Goal: Task Accomplishment & Management: Manage account settings

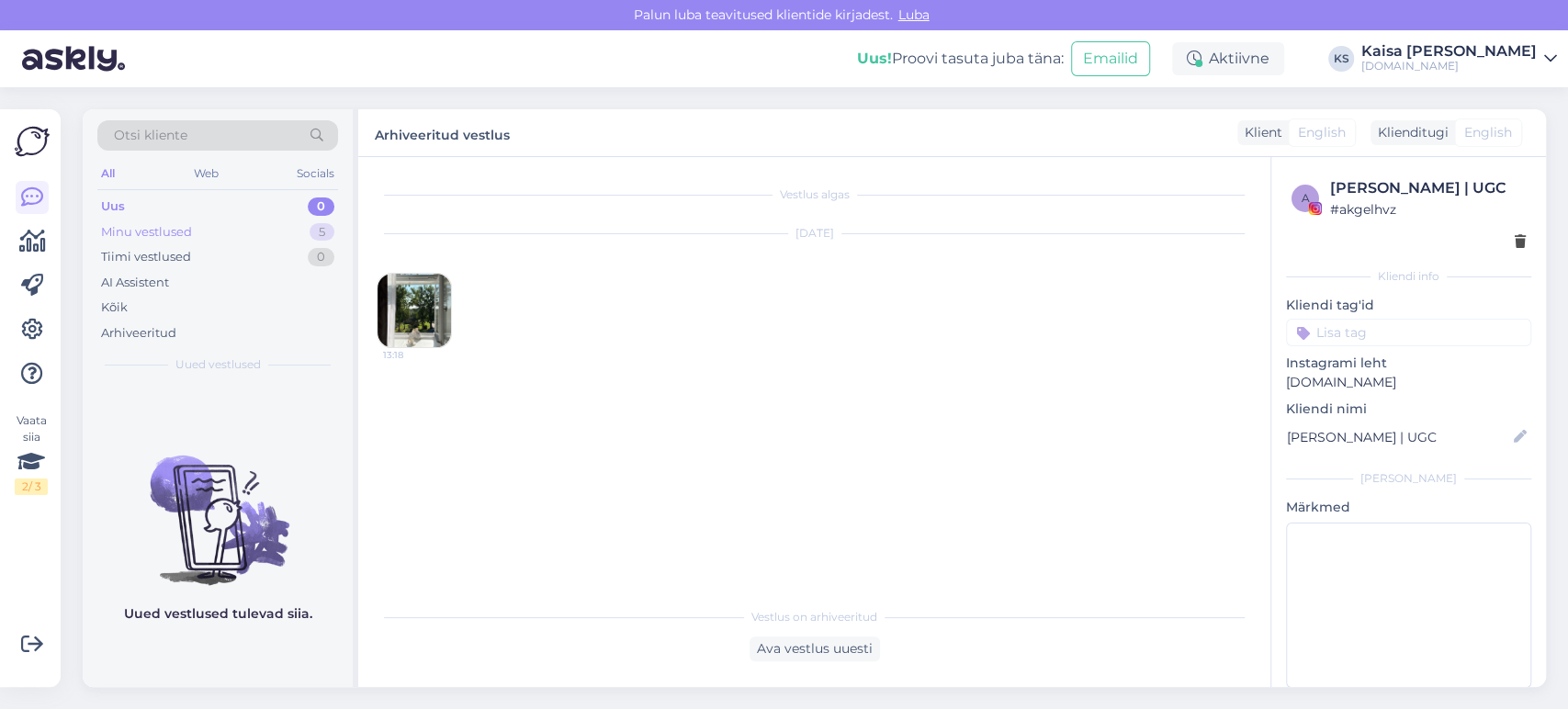
click at [264, 227] on div "Minu vestlused 5" at bounding box center [217, 232] width 240 height 26
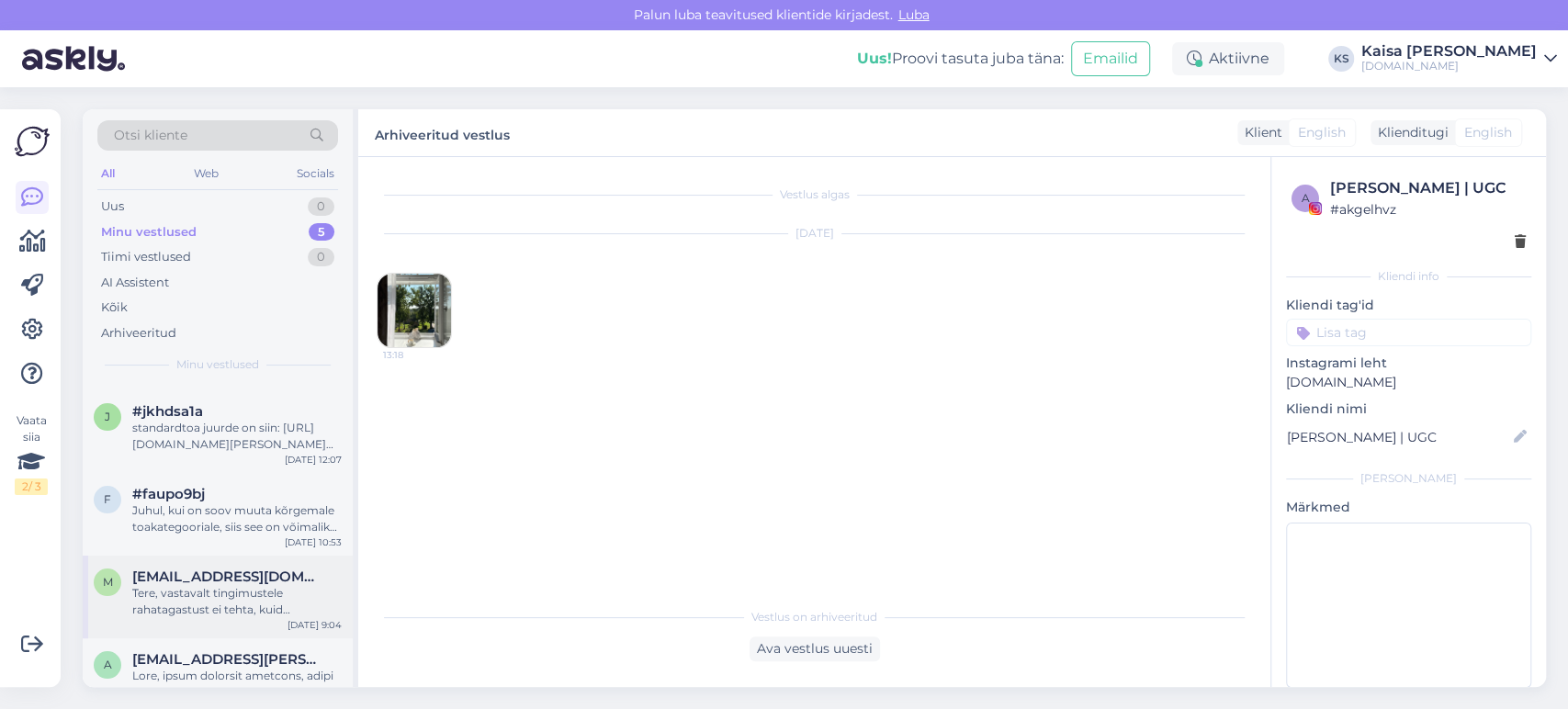
scroll to position [92, 0]
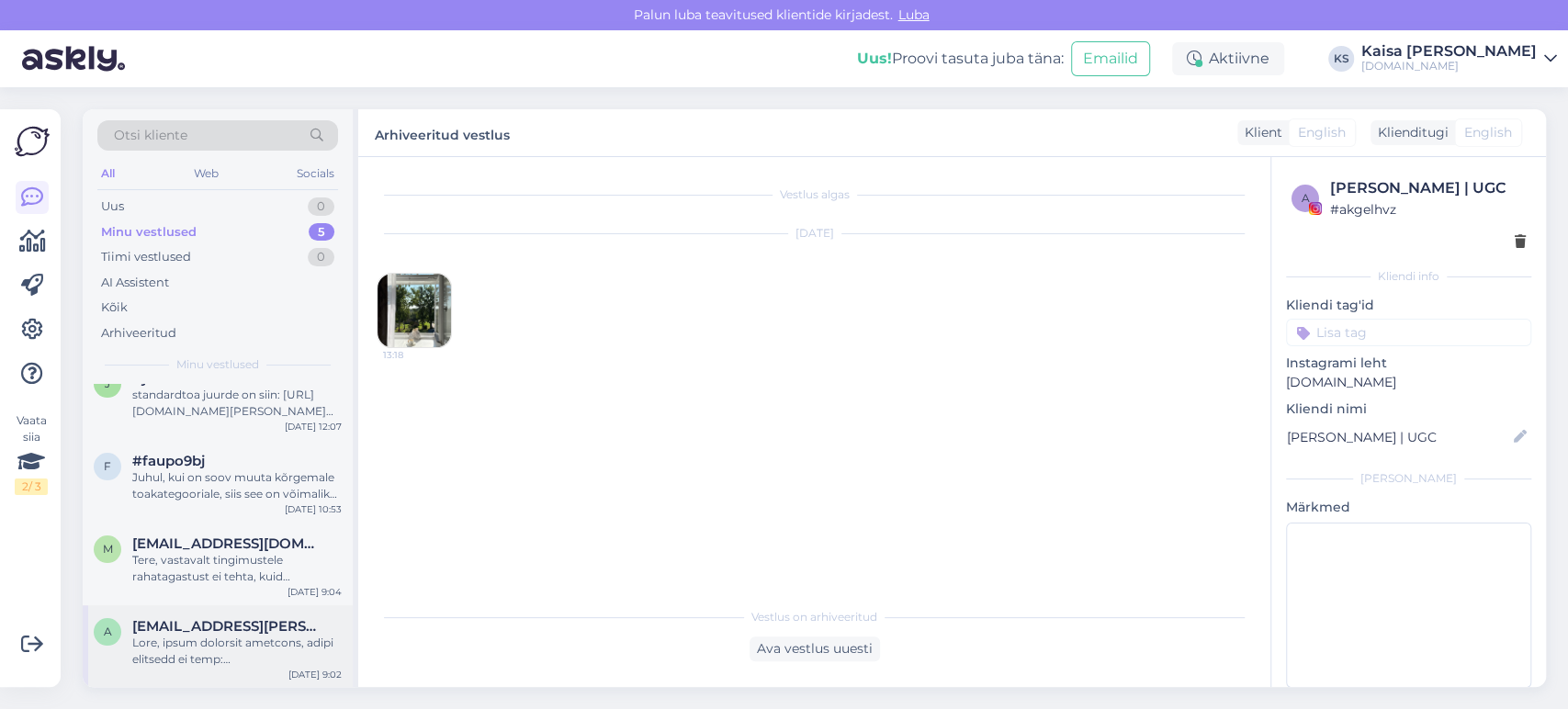
click at [214, 623] on span "[EMAIL_ADDRESS][PERSON_NAME][DOMAIN_NAME]" at bounding box center [227, 627] width 191 height 17
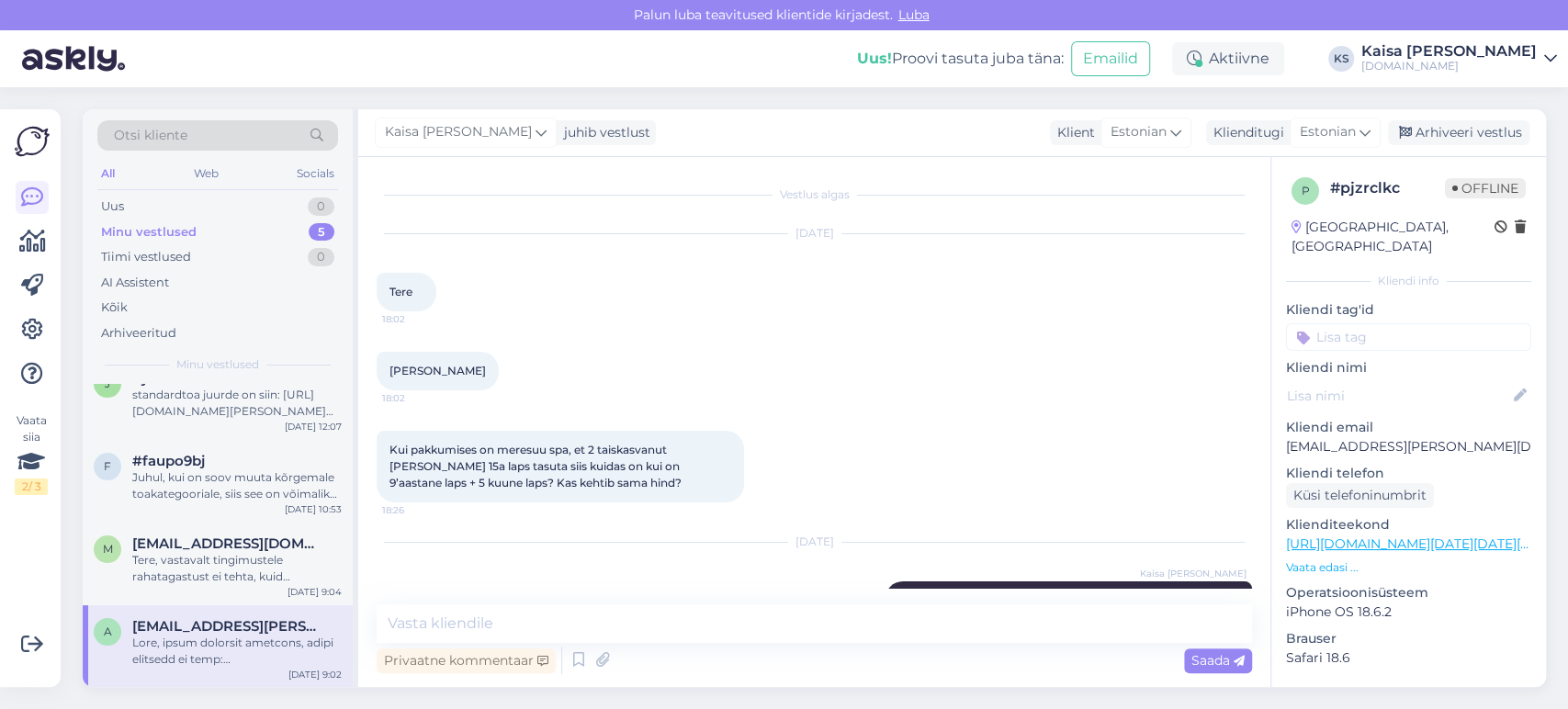
scroll to position [347, 0]
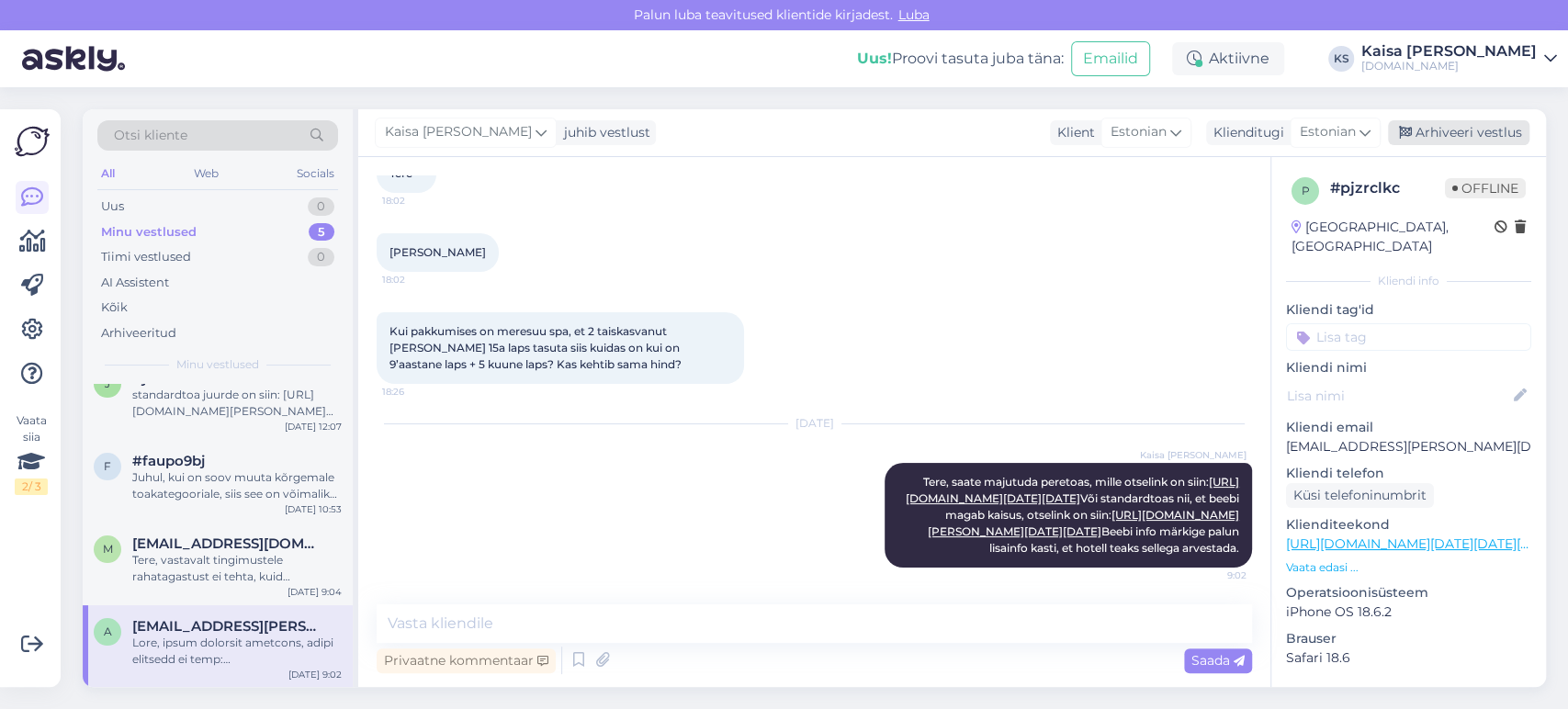
click at [1433, 140] on div "Arhiveeri vestlus" at bounding box center [1458, 132] width 141 height 25
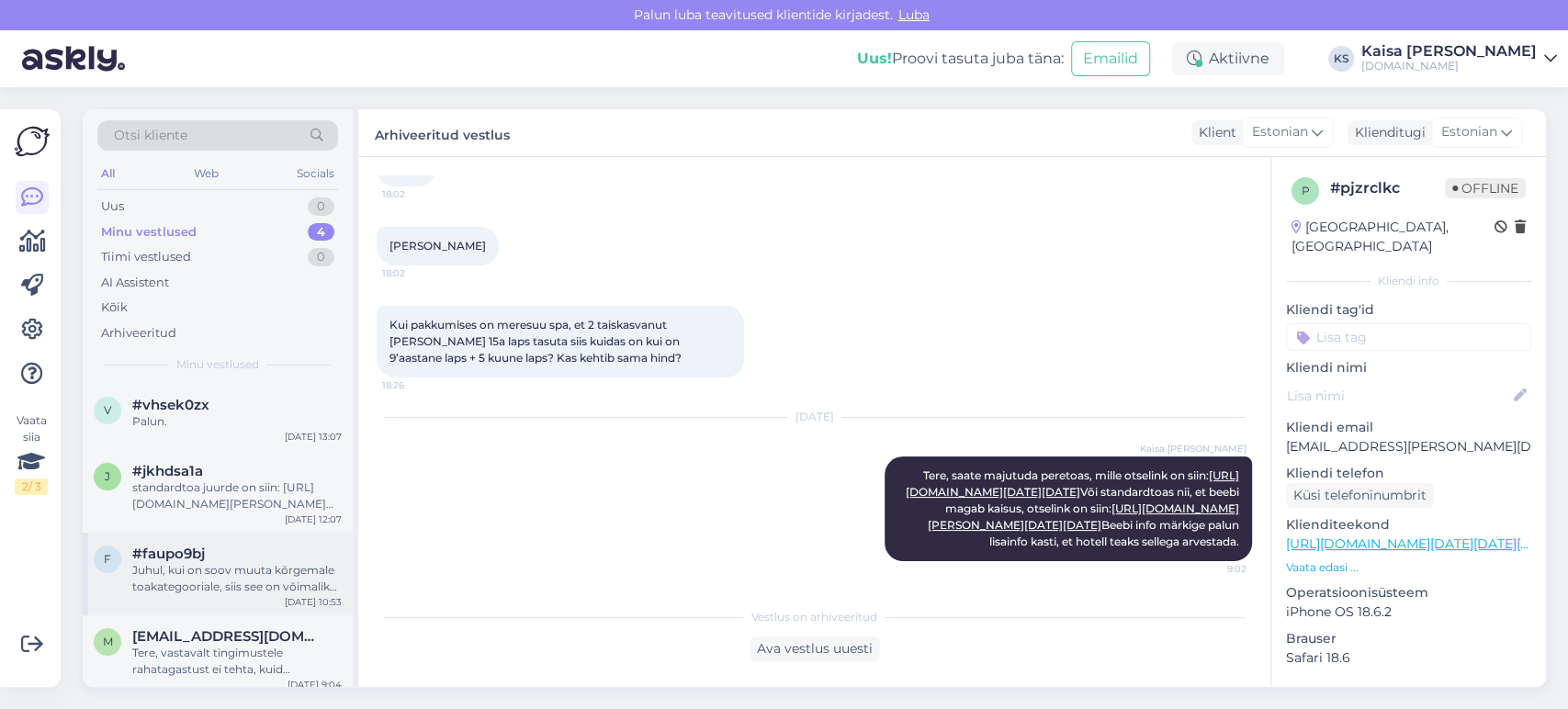
click at [234, 578] on div "Juhul, kui on soov muuta kõrgemale toakategooriale, siis see on võimalik vastav…" at bounding box center [237, 579] width 210 height 33
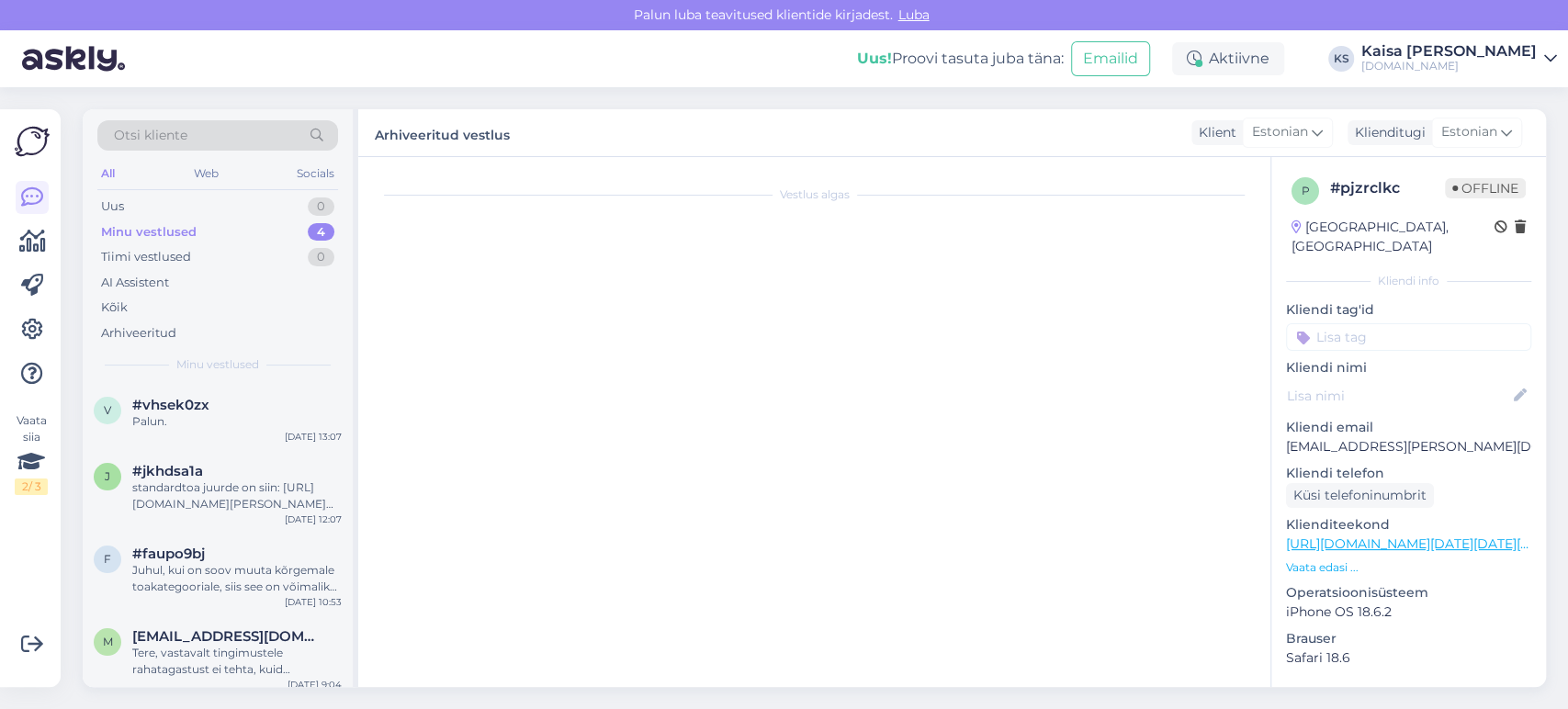
scroll to position [5694, 0]
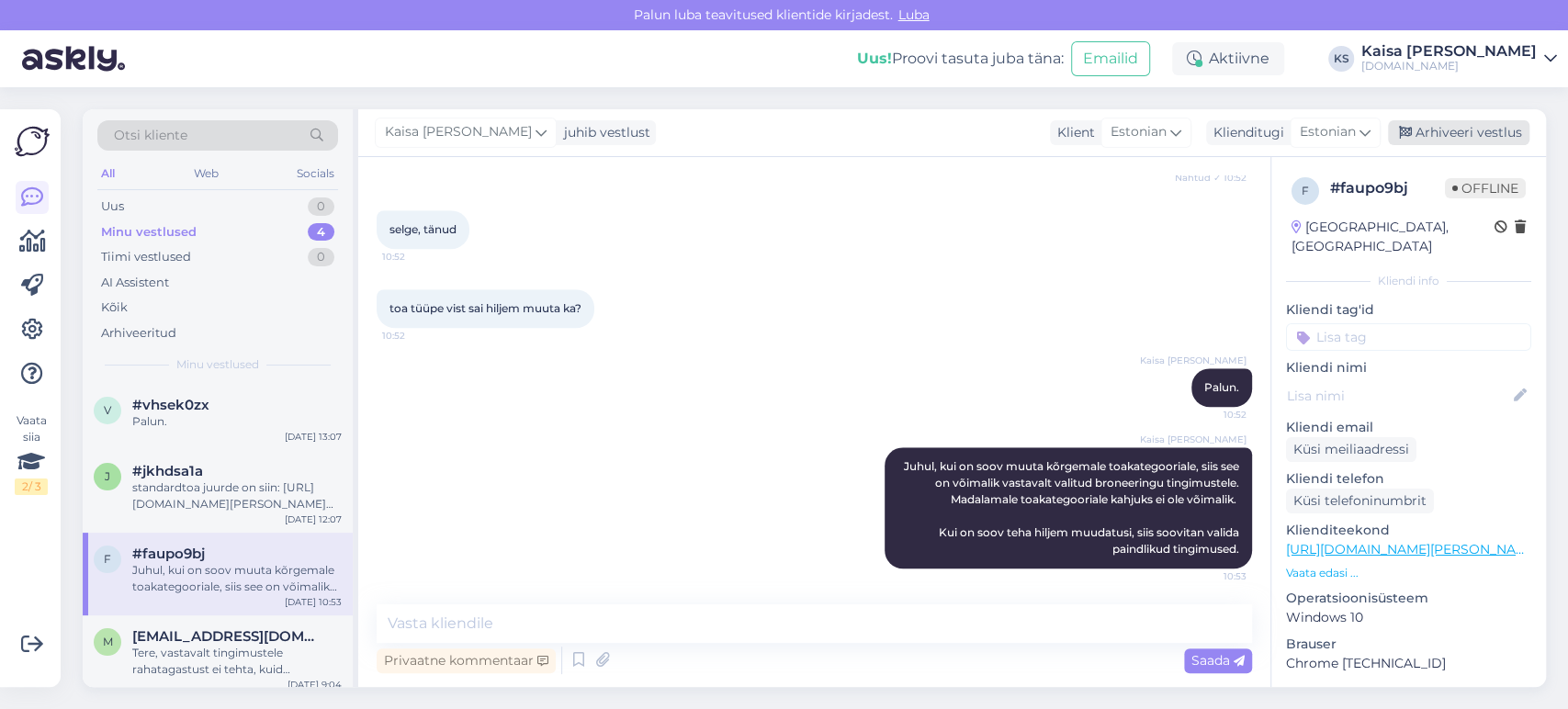
click at [1461, 128] on div "Arhiveeri vestlus" at bounding box center [1458, 132] width 141 height 25
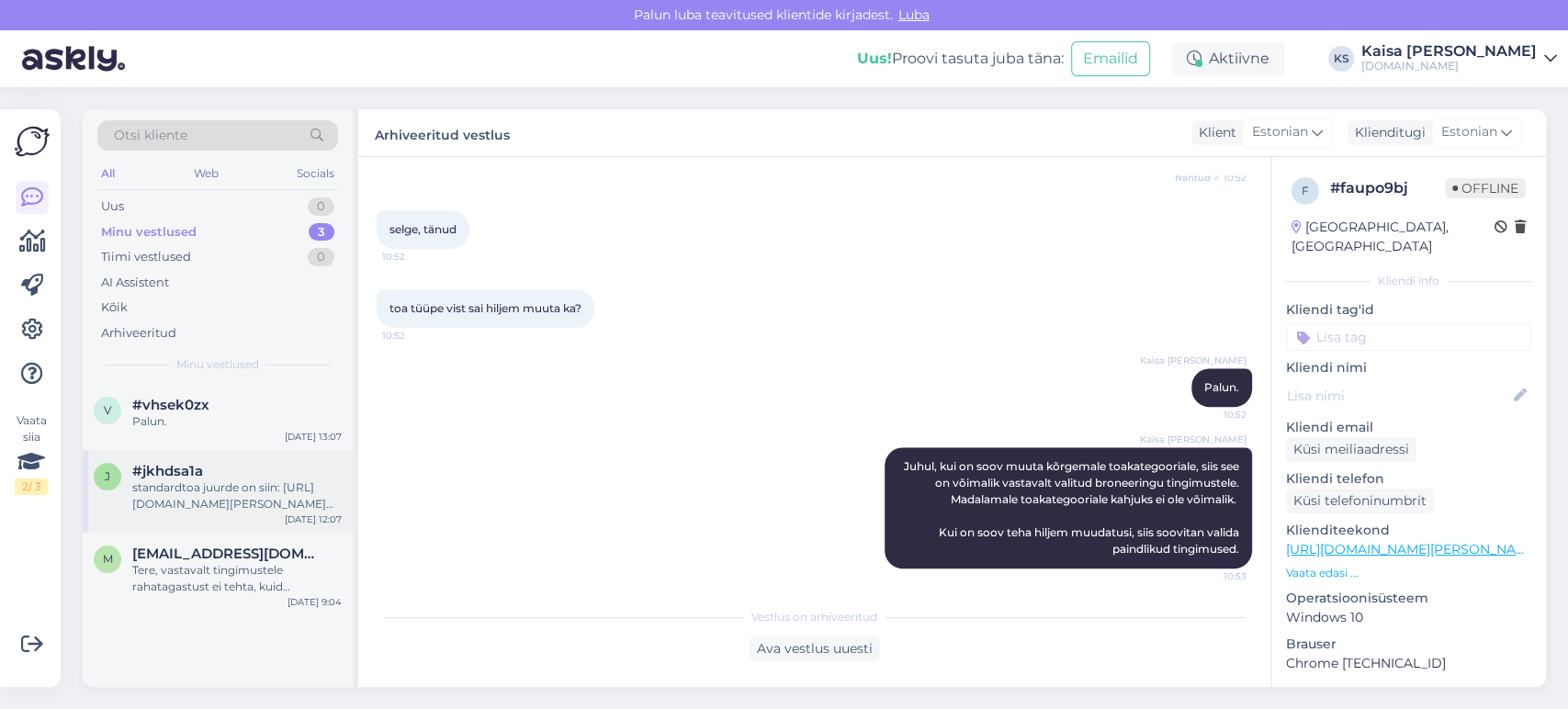
click at [189, 494] on div "standardtoa juurde on siin: [URL][DOMAIN_NAME][PERSON_NAME][DATE][DATE] Standar…" at bounding box center [237, 496] width 210 height 33
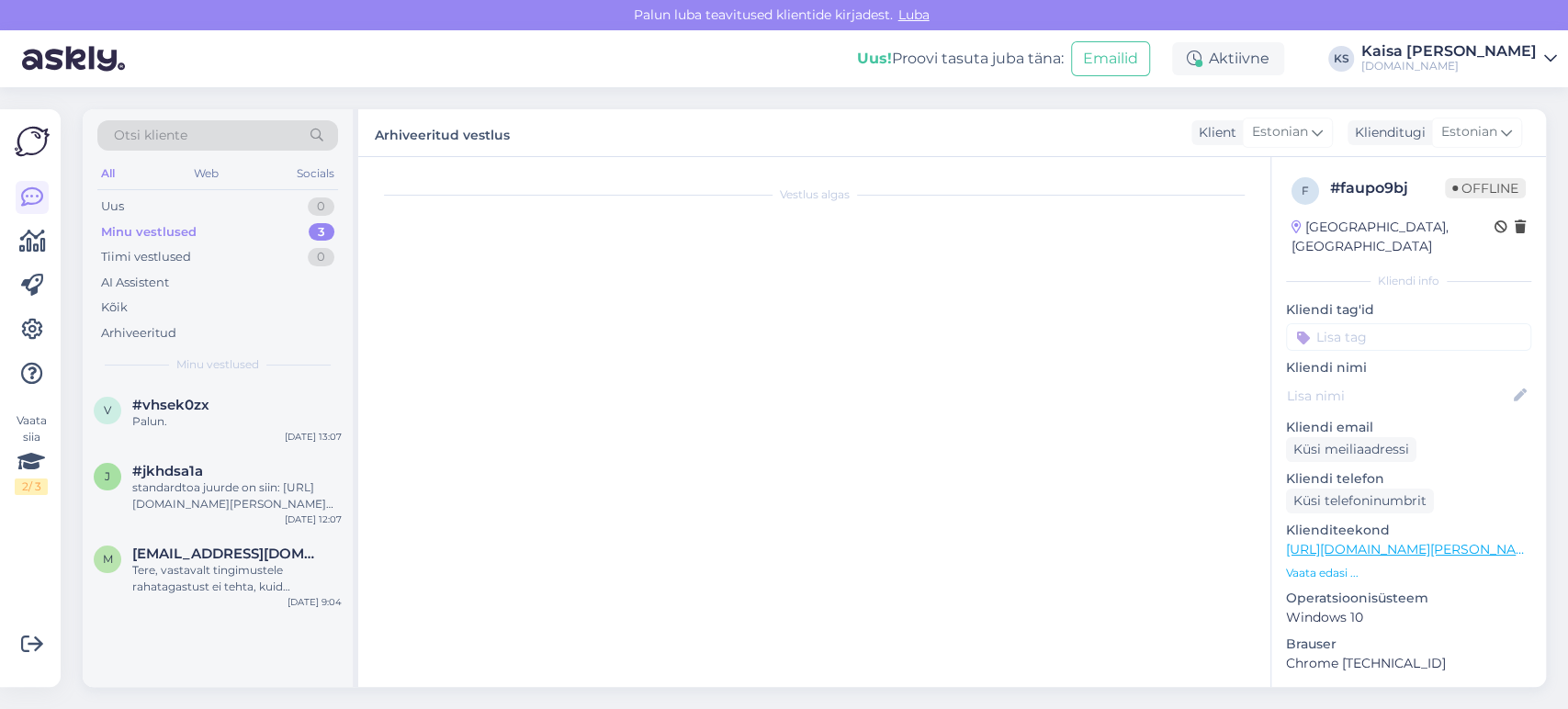
scroll to position [489, 0]
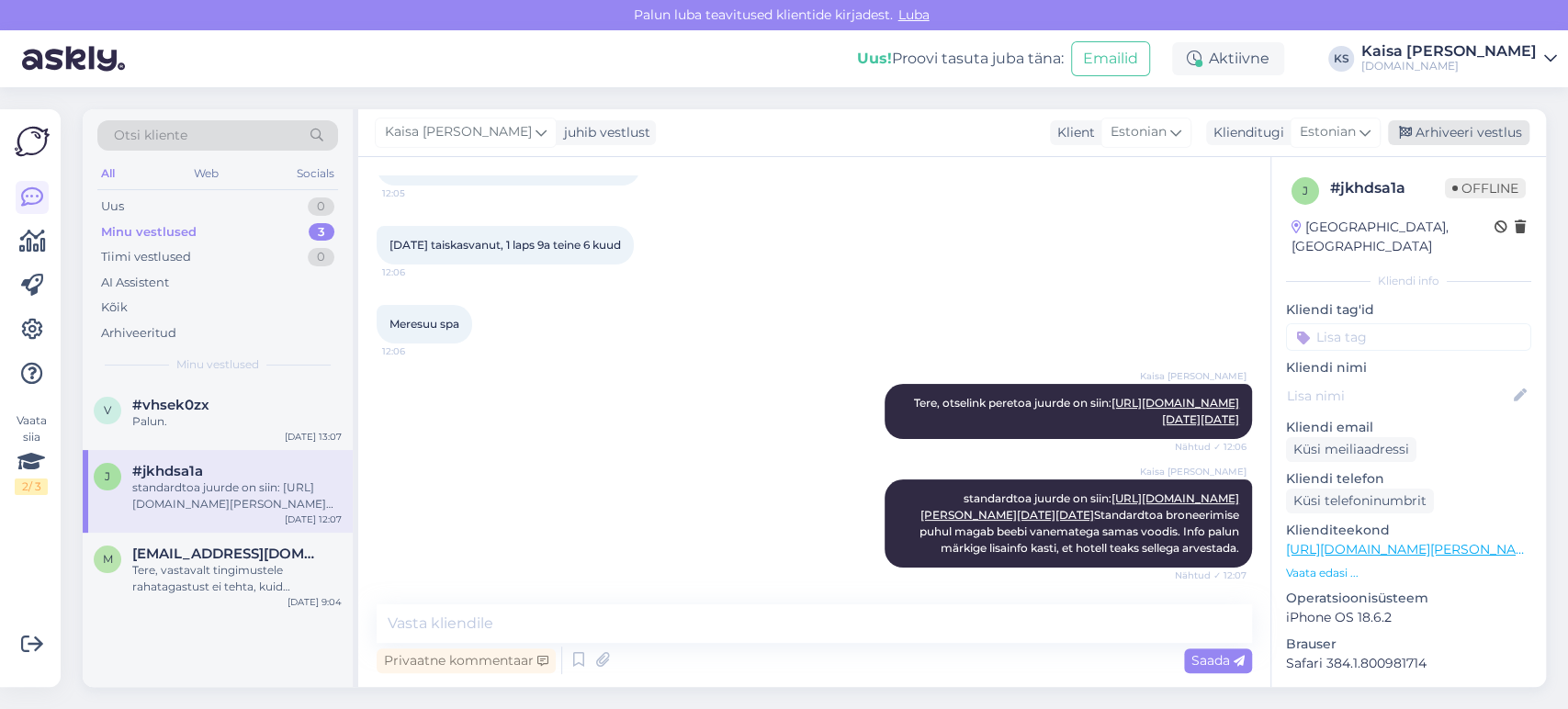
click at [1465, 131] on div "Arhiveeri vestlus" at bounding box center [1458, 132] width 141 height 25
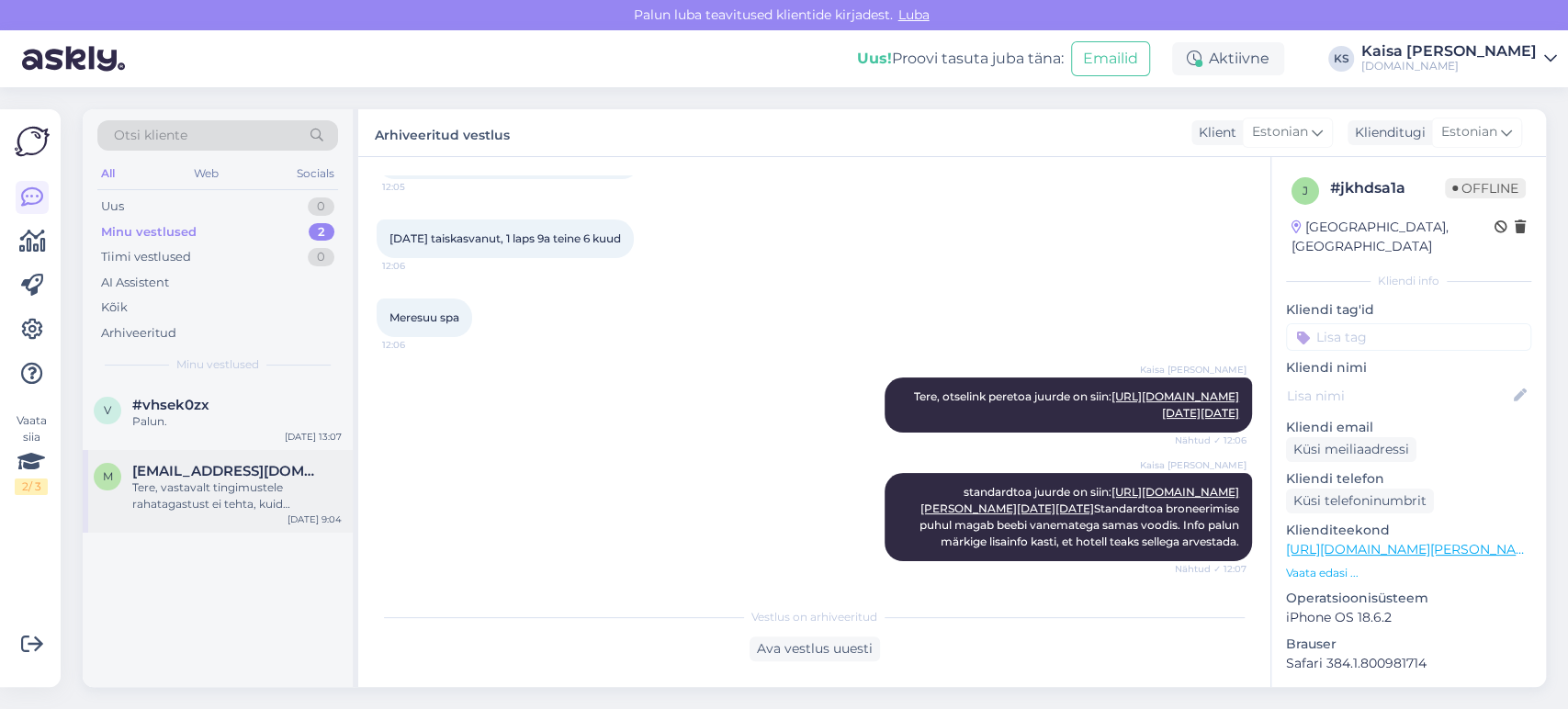
click at [214, 512] on div "m [EMAIL_ADDRESS][DOMAIN_NAME] Tere, vastavalt tingimustele rahatagastust ei te…" at bounding box center [217, 491] width 270 height 82
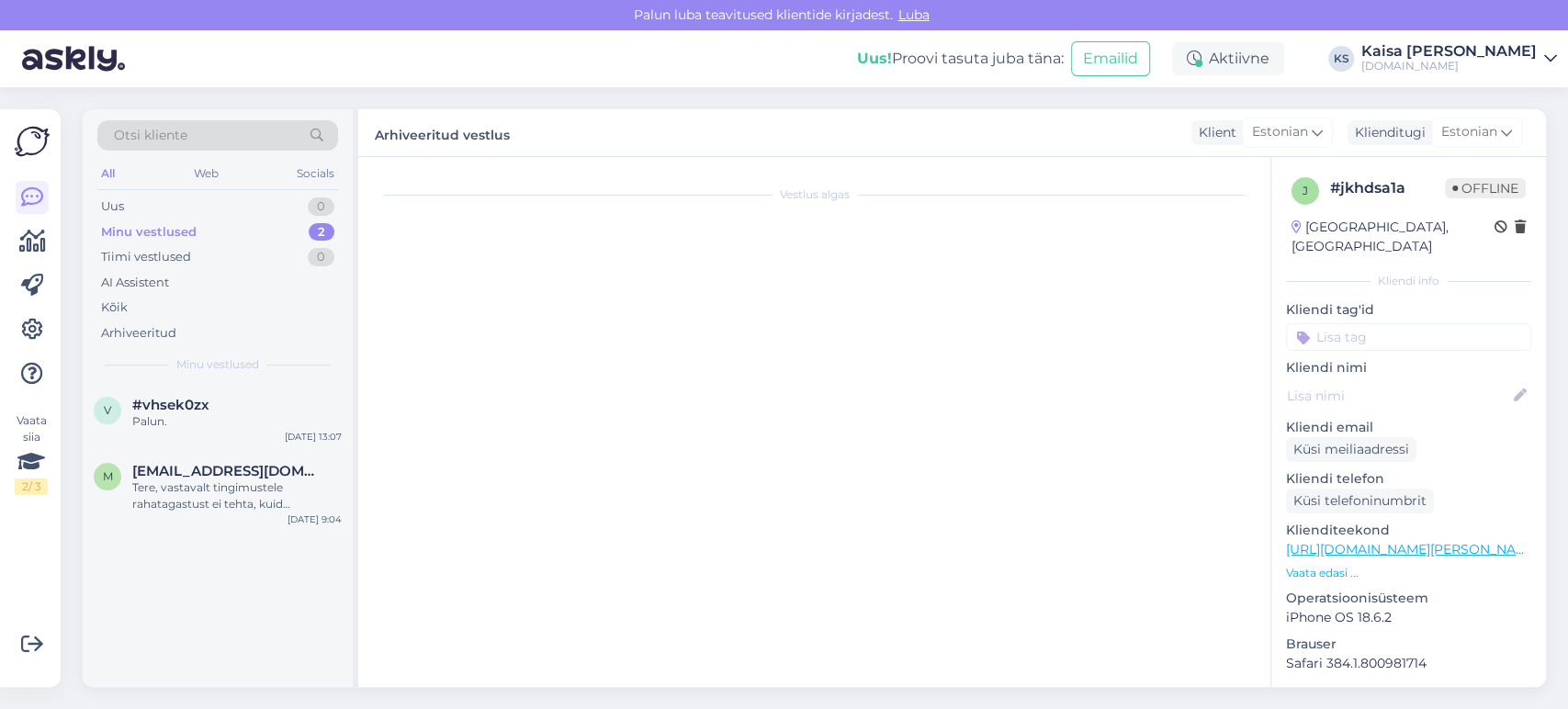
scroll to position [267, 0]
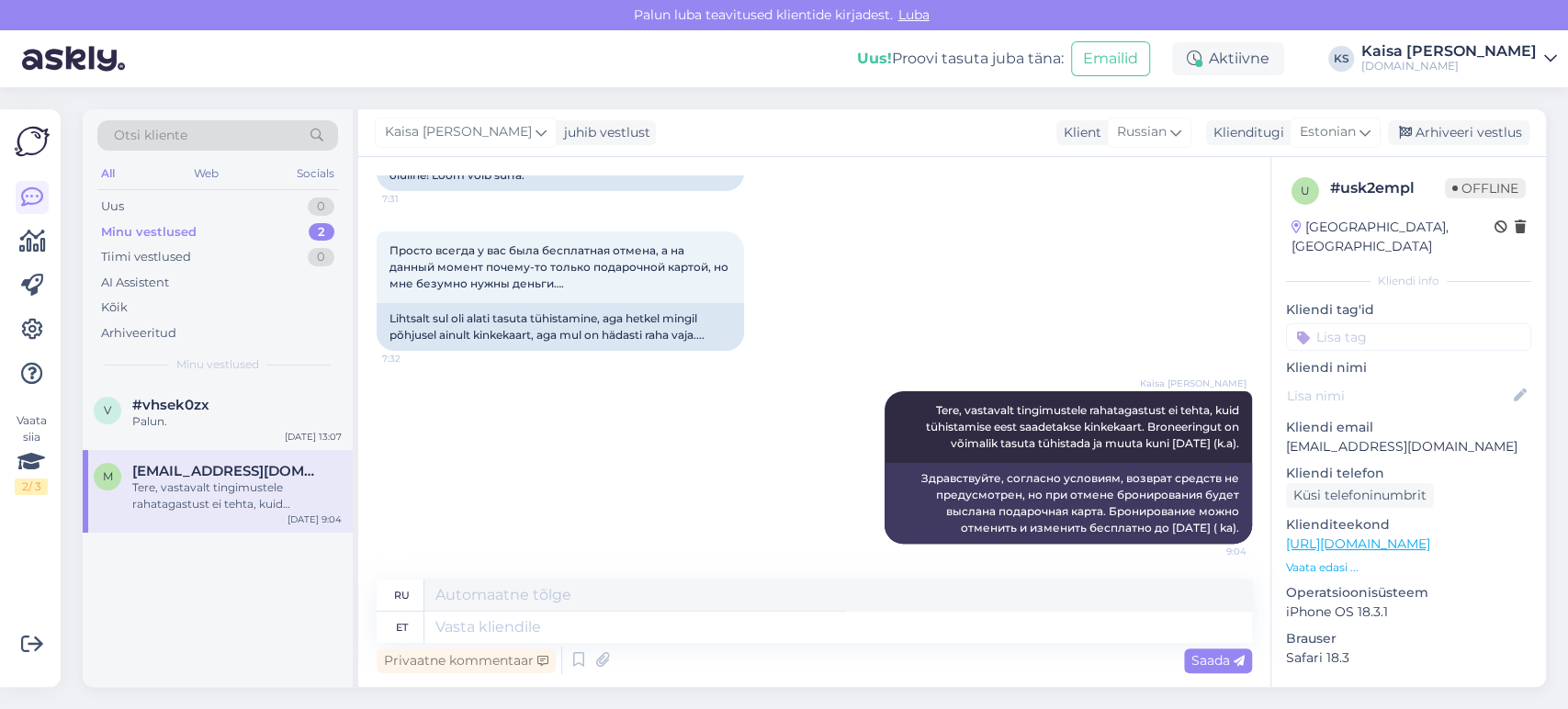
click at [1510, 116] on div "[PERSON_NAME] juhib vestlust Klient [DEMOGRAPHIC_DATA] Klienditugi [DEMOGRAPHIC…" at bounding box center [952, 133] width 1188 height 48
click at [1483, 137] on div "Arhiveeri vestlus" at bounding box center [1458, 132] width 141 height 25
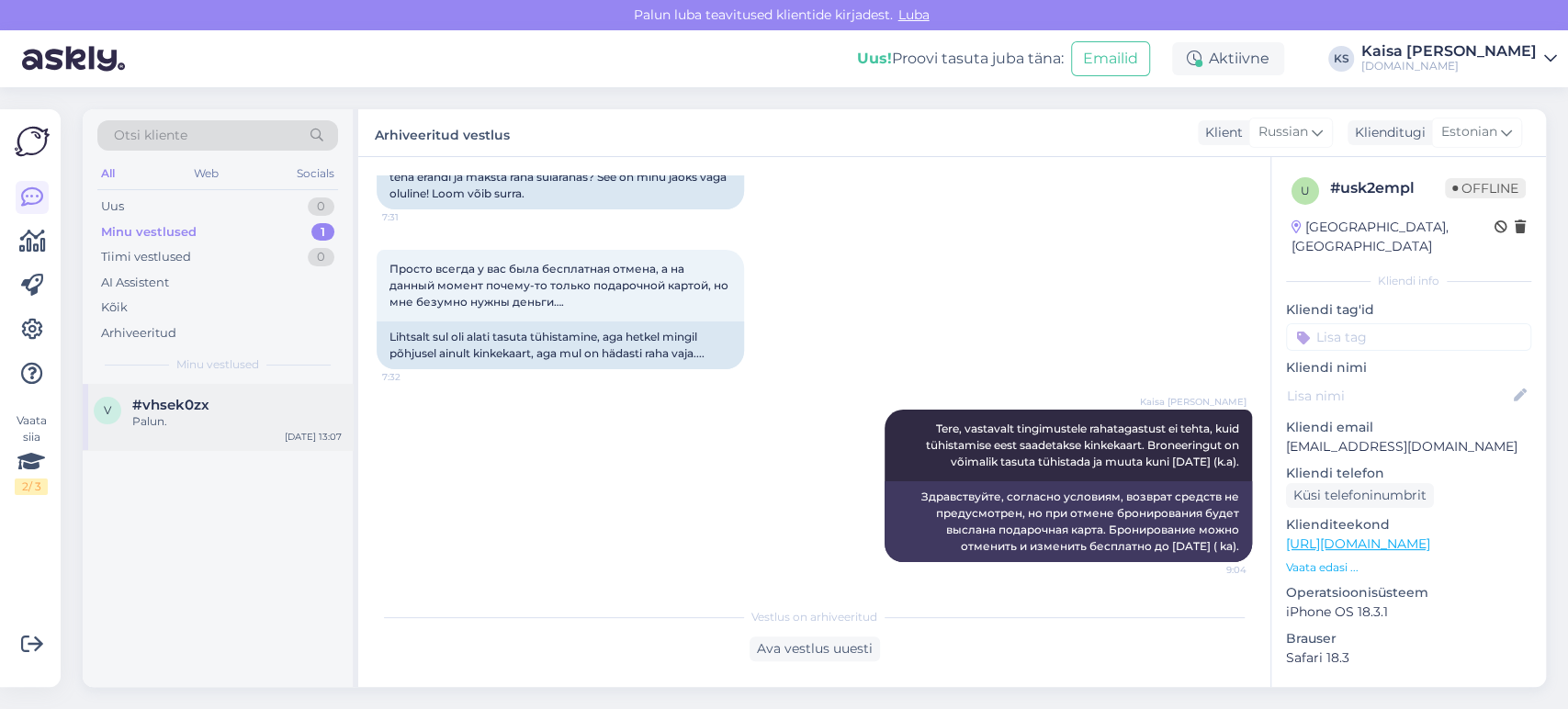
click at [239, 417] on div "Palun." at bounding box center [237, 422] width 210 height 17
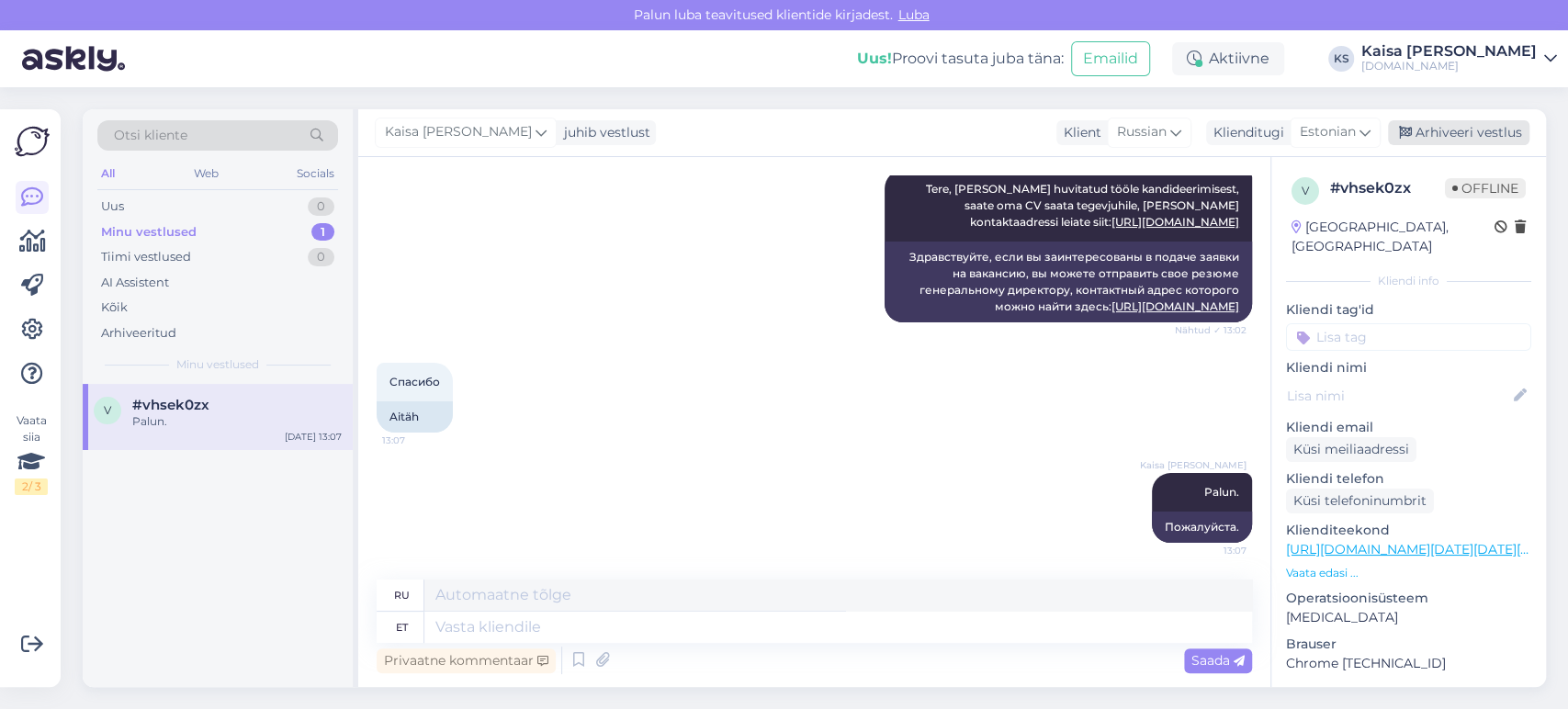
click at [1432, 133] on div "Arhiveeri vestlus" at bounding box center [1458, 132] width 141 height 25
